Goal: Transaction & Acquisition: Purchase product/service

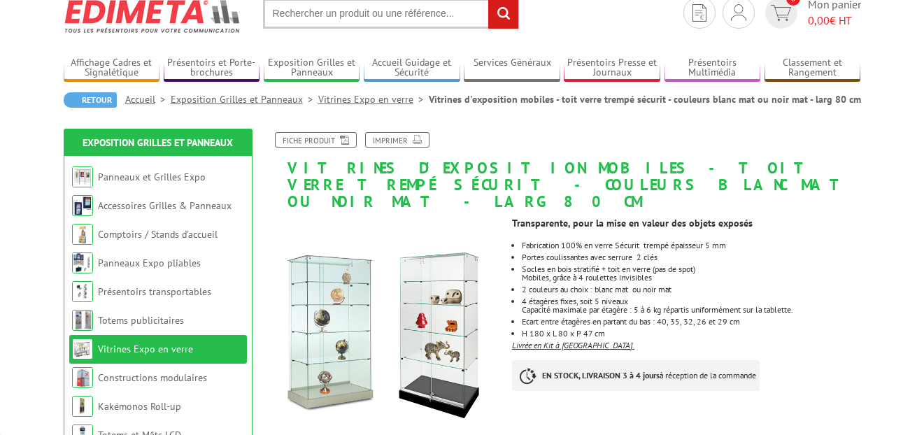
scroll to position [52, 0]
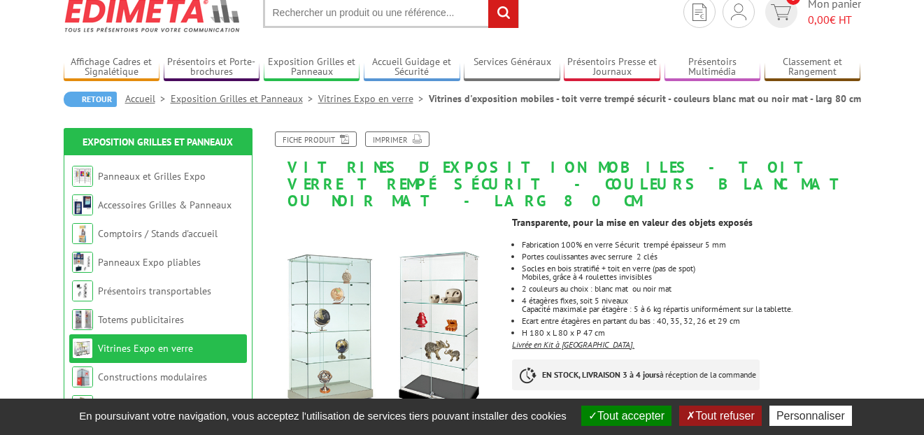
click at [709, 415] on button "Tout refuser" at bounding box center [720, 416] width 82 height 20
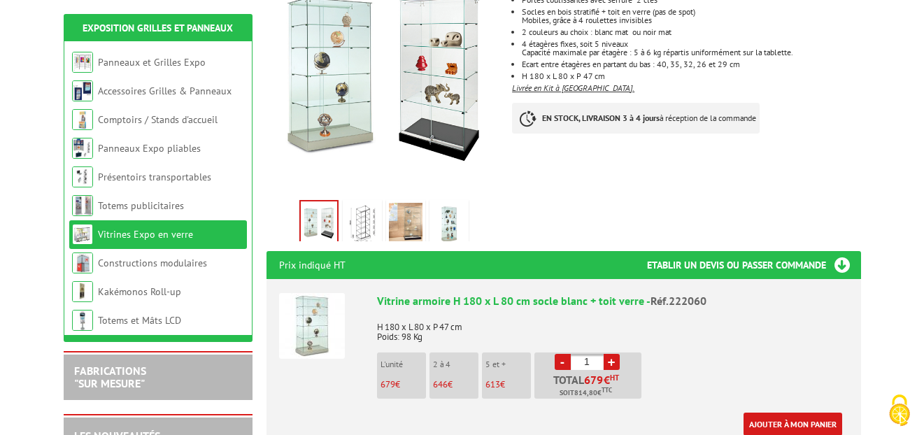
scroll to position [310, 0]
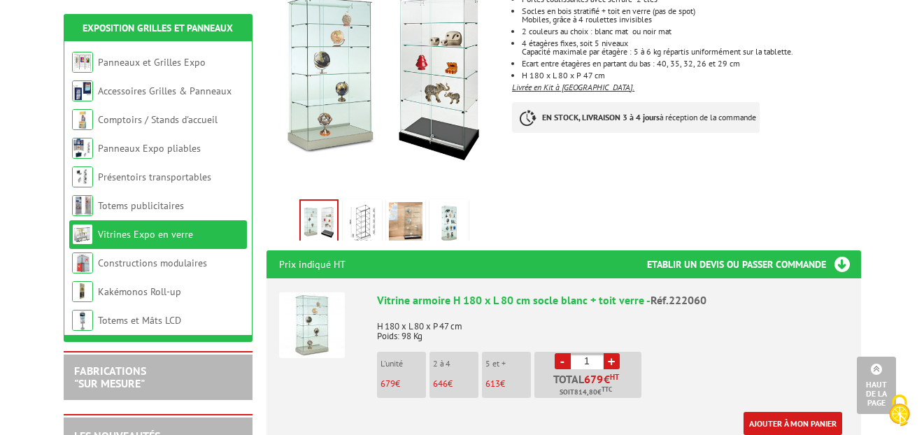
click at [360, 202] on img at bounding box center [363, 223] width 34 height 43
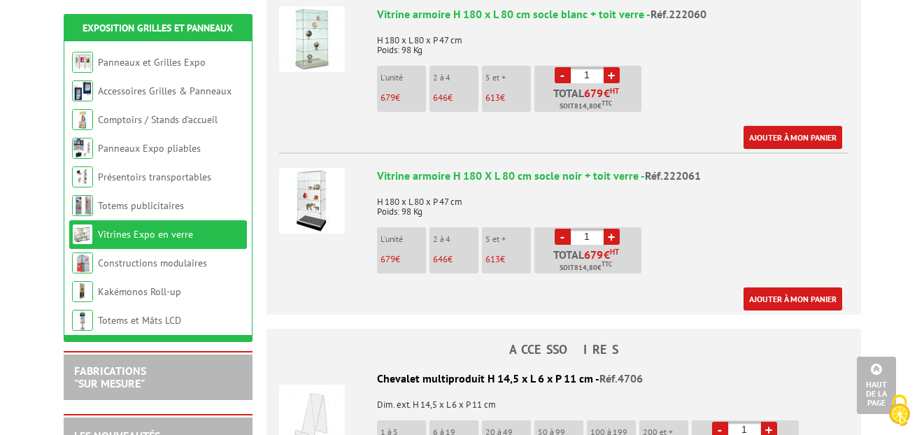
scroll to position [574, 0]
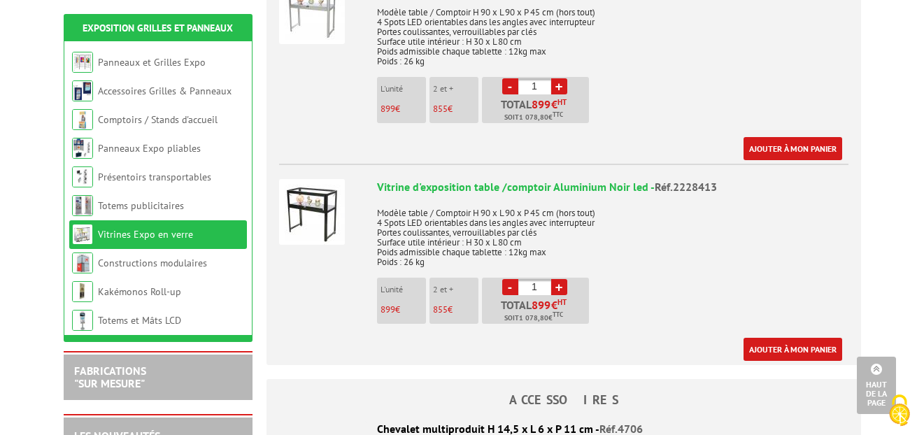
scroll to position [688, 0]
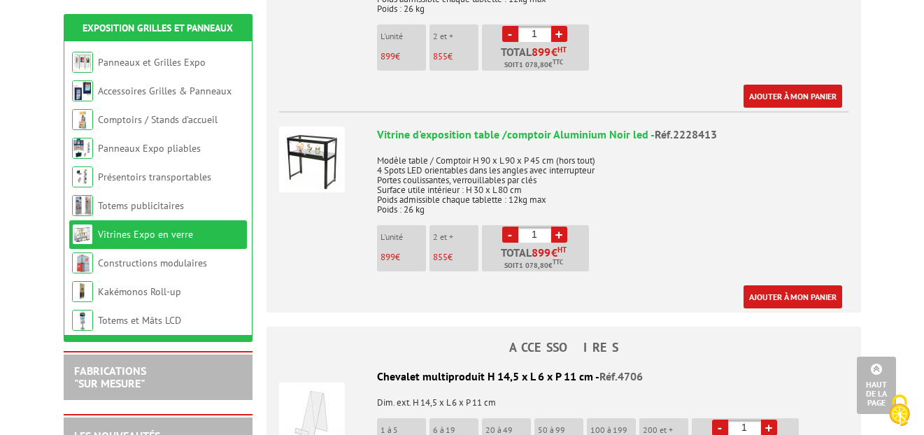
click at [560, 227] on link "+" at bounding box center [559, 235] width 16 height 16
type input "2"
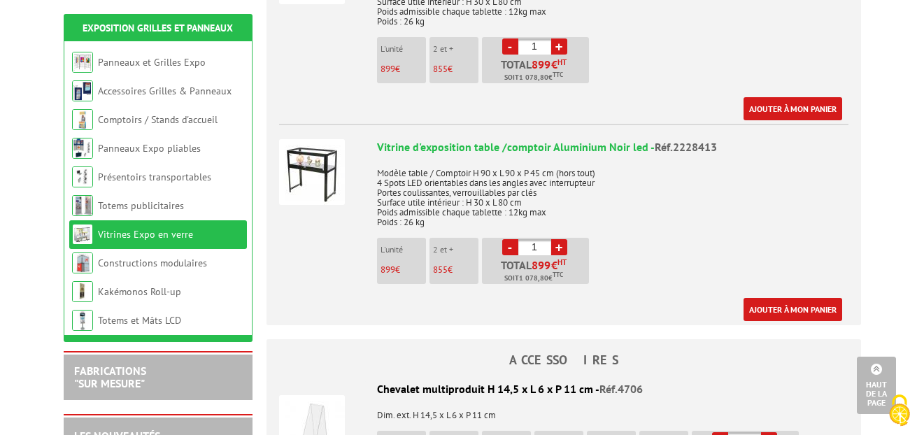
scroll to position [676, 0]
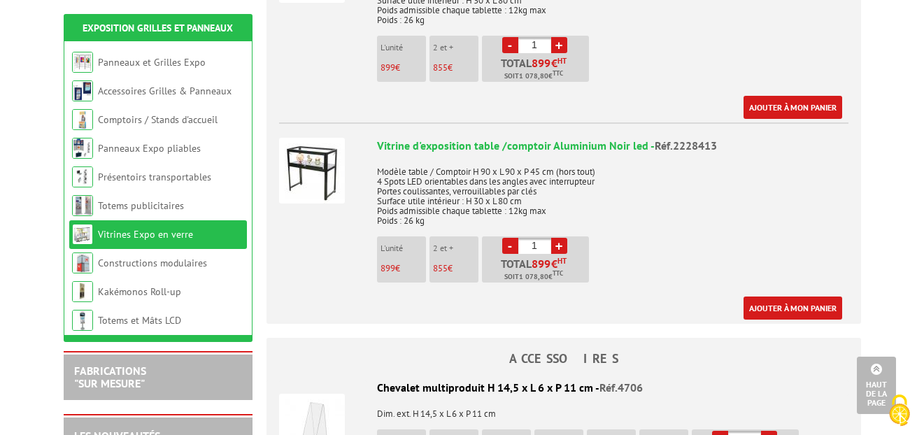
click at [560, 238] on link "+" at bounding box center [559, 246] width 16 height 16
type input "3"
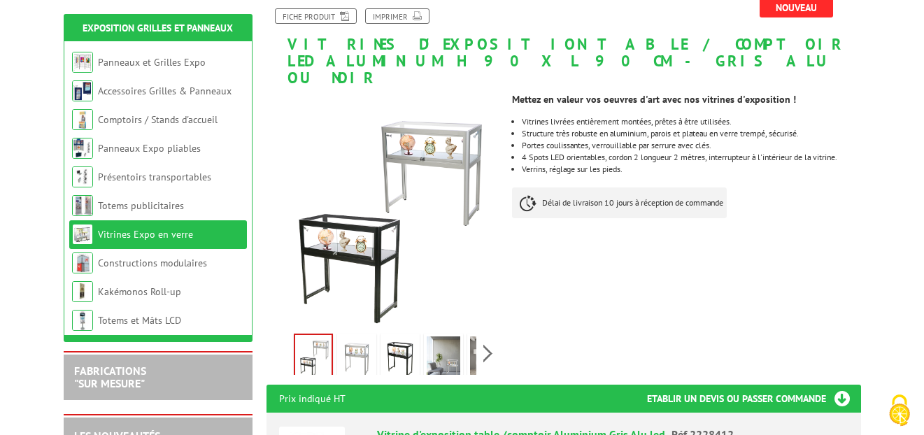
scroll to position [186, 0]
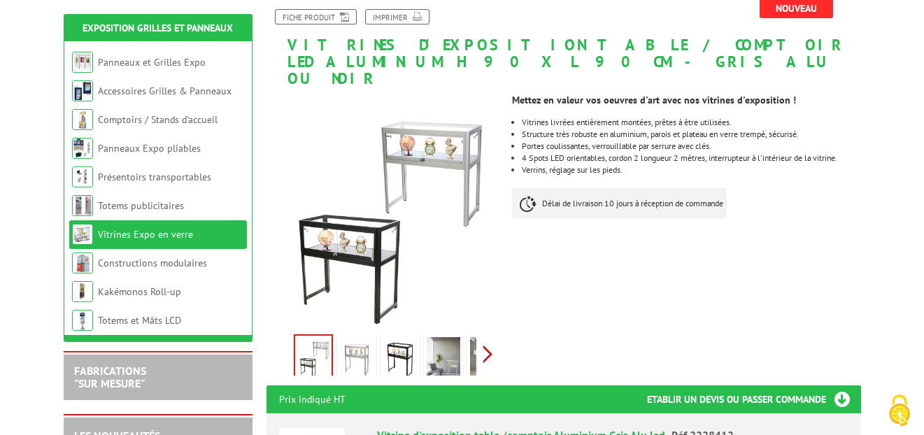
click at [487, 341] on div "Previous Next" at bounding box center [384, 353] width 236 height 49
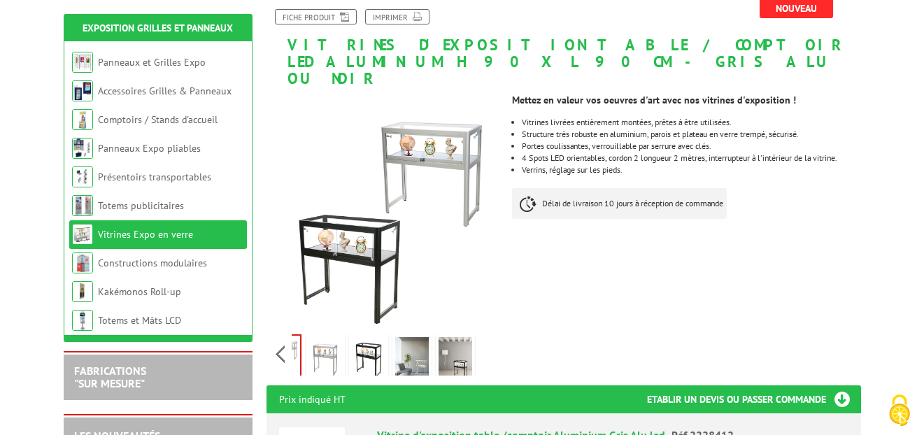
click at [458, 338] on img at bounding box center [456, 358] width 34 height 43
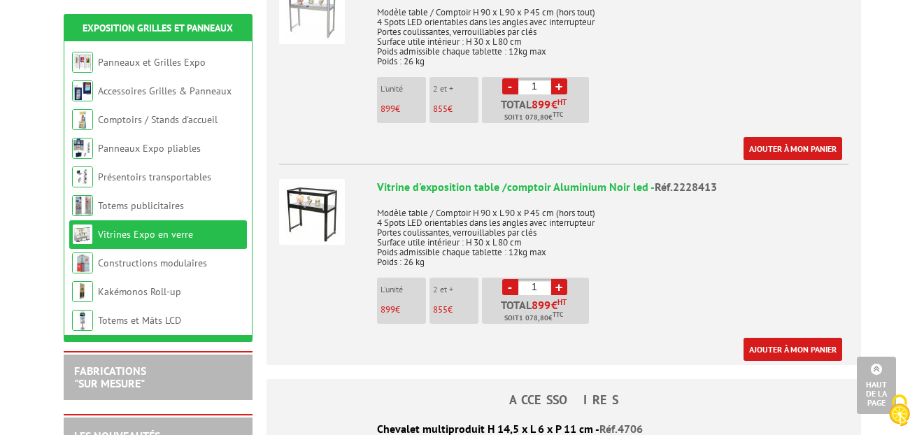
scroll to position [641, 0]
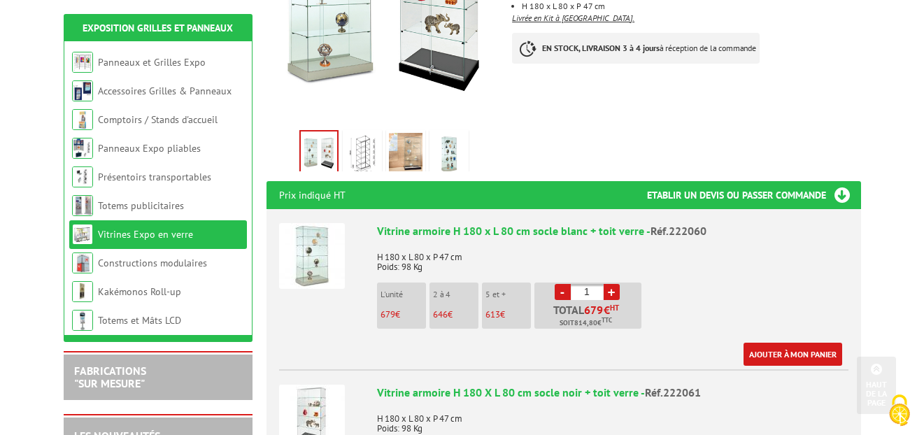
scroll to position [380, 0]
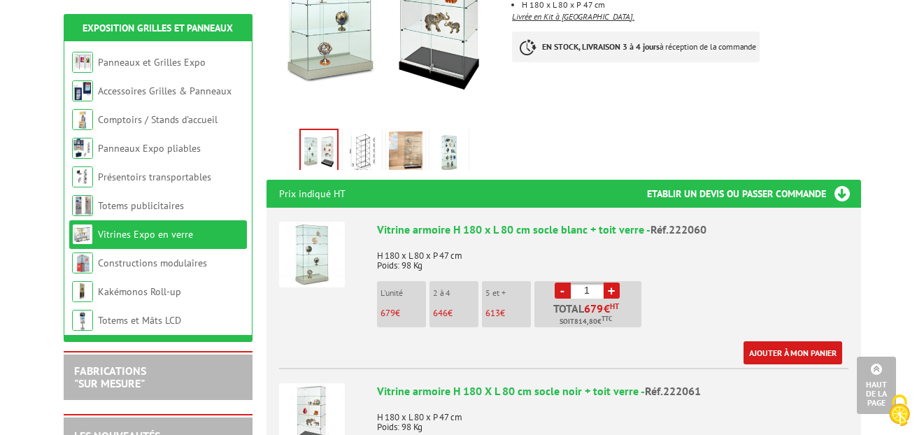
click at [360, 133] on img at bounding box center [363, 152] width 34 height 43
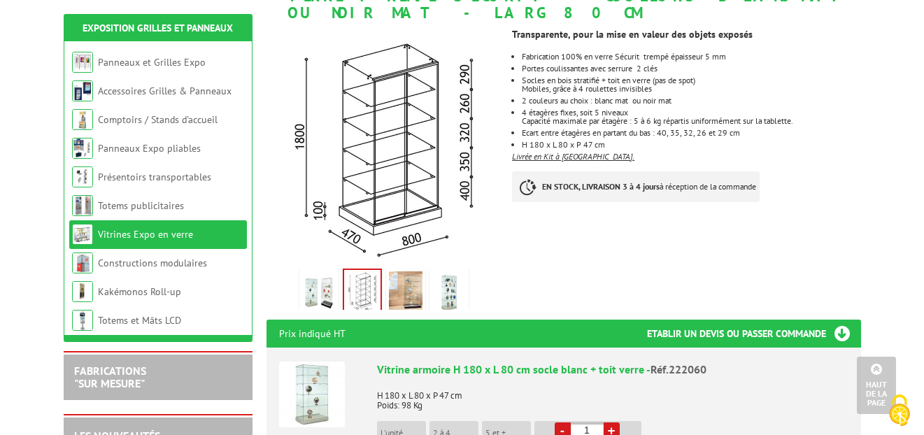
scroll to position [235, 0]
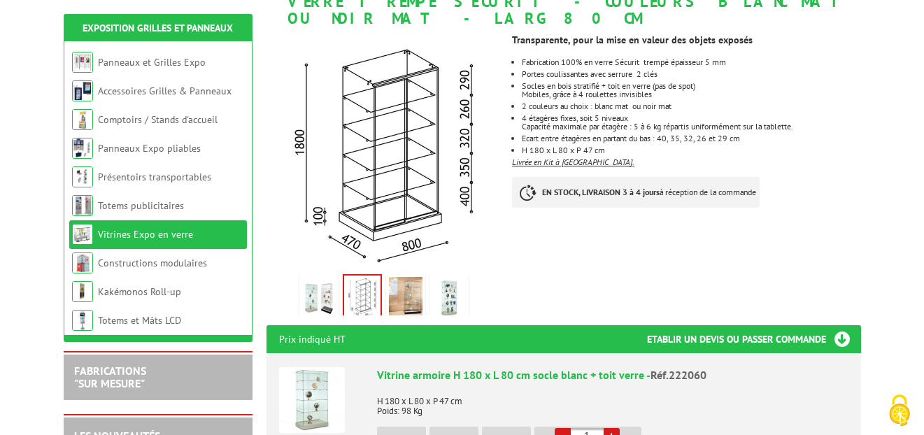
click at [410, 283] on img at bounding box center [406, 298] width 34 height 43
